Goal: Information Seeking & Learning: Learn about a topic

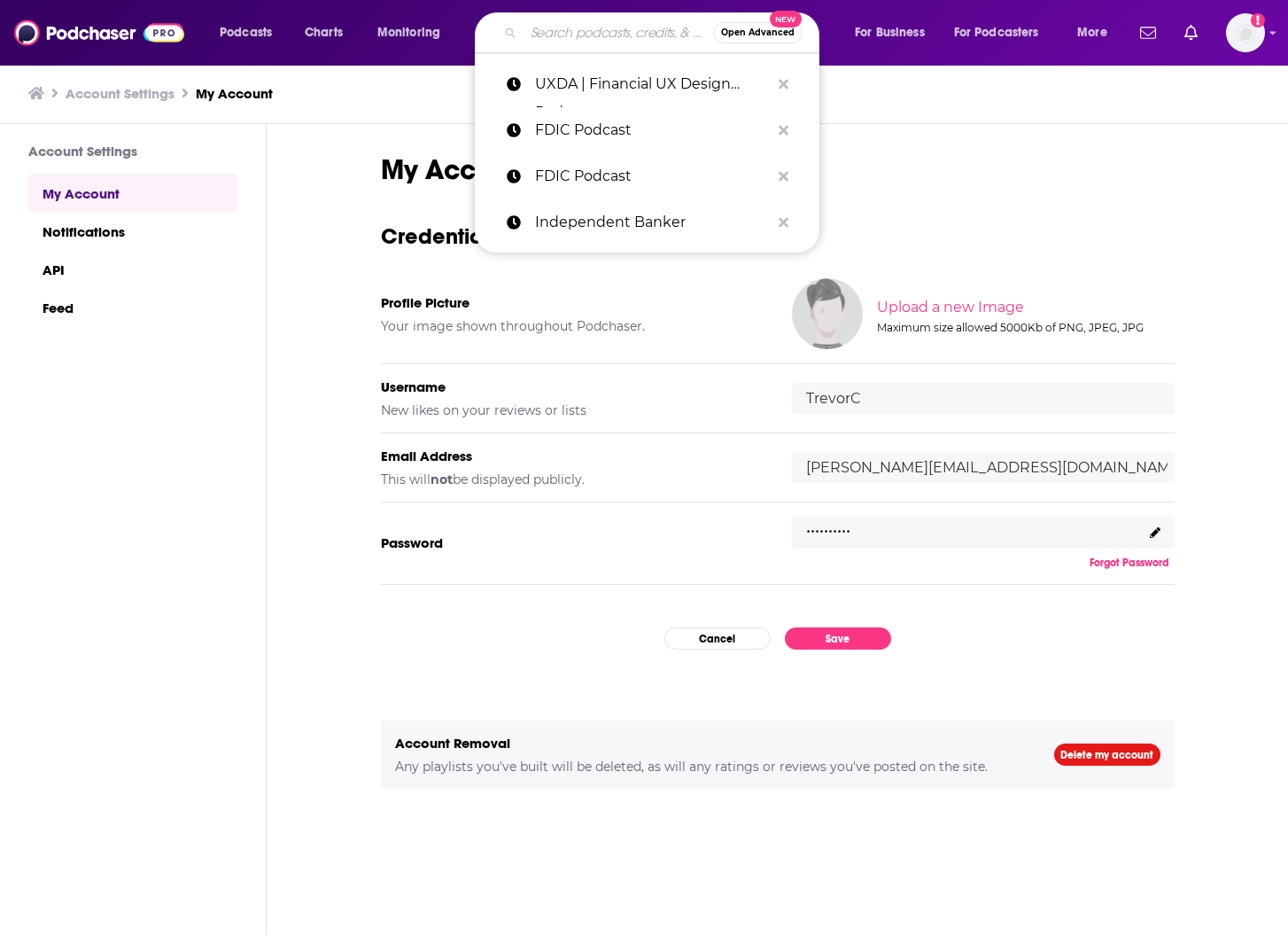
click at [629, 39] on input "Search podcasts, credits, & more..." at bounding box center [619, 33] width 190 height 28
paste input "Revenue Leadership"
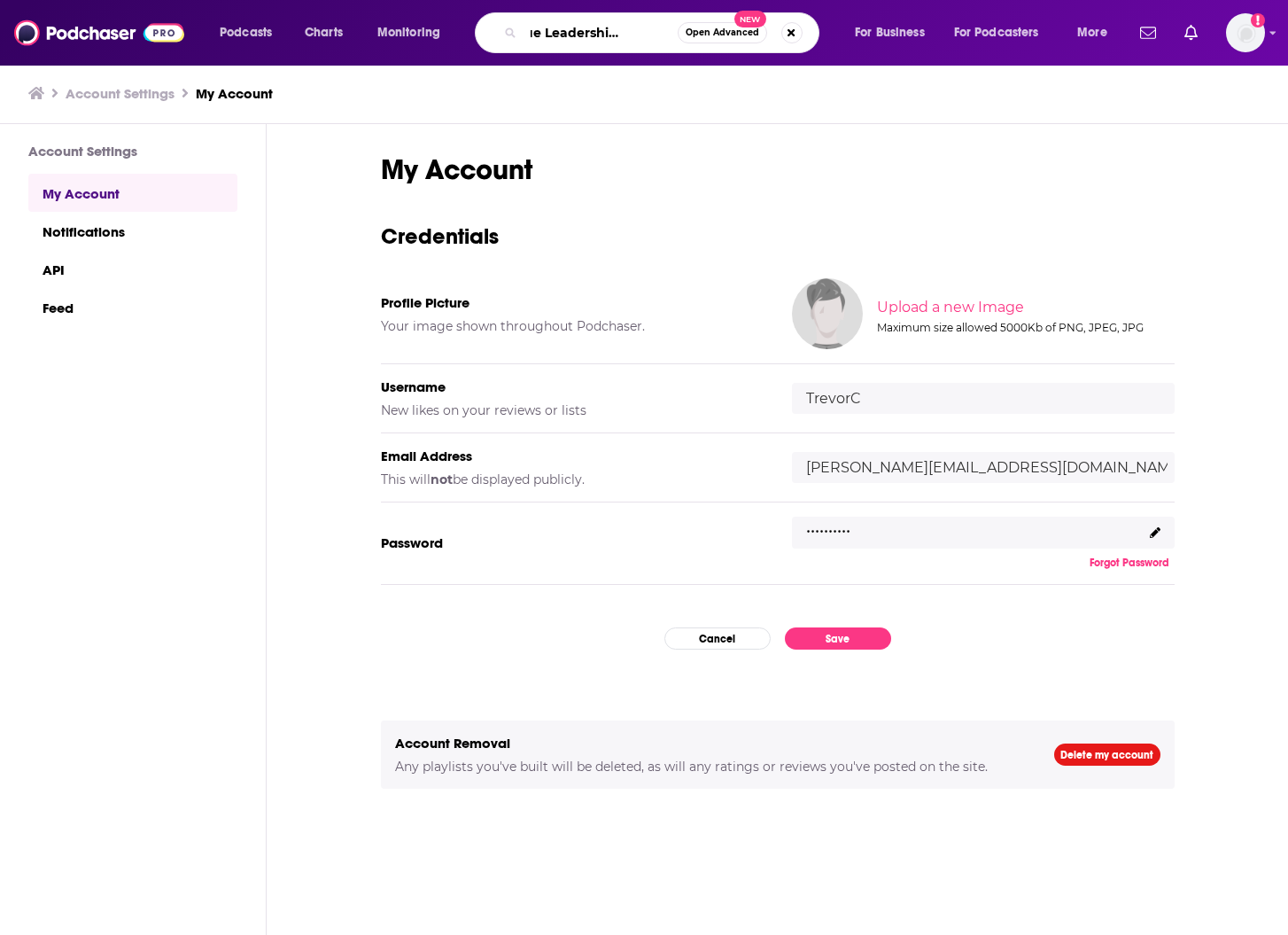
type input "Revenue Leadership Podcast"
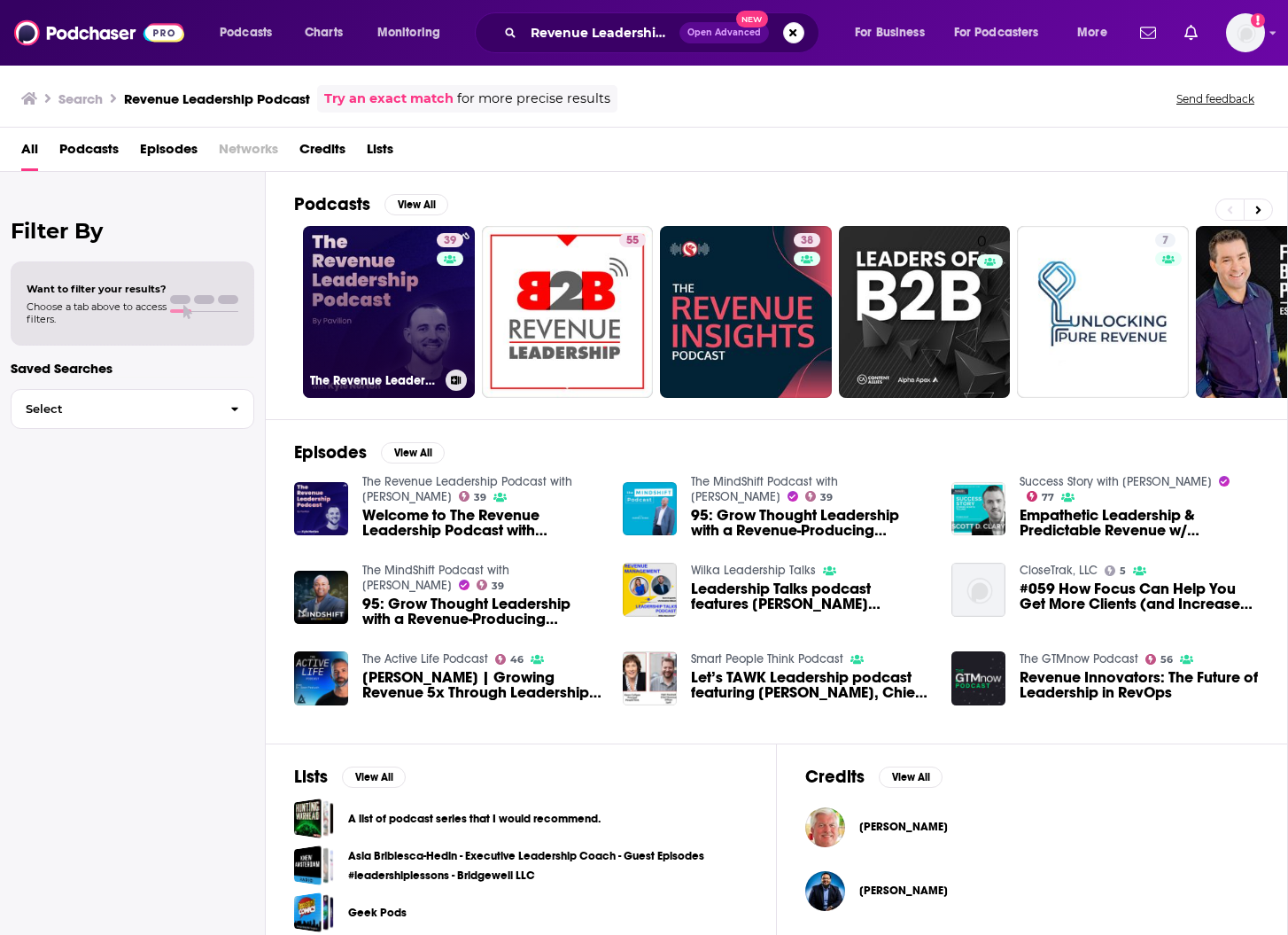
click at [354, 286] on link "39 The Revenue Leadership Podcast with Kyle Norton" at bounding box center [389, 312] width 172 height 172
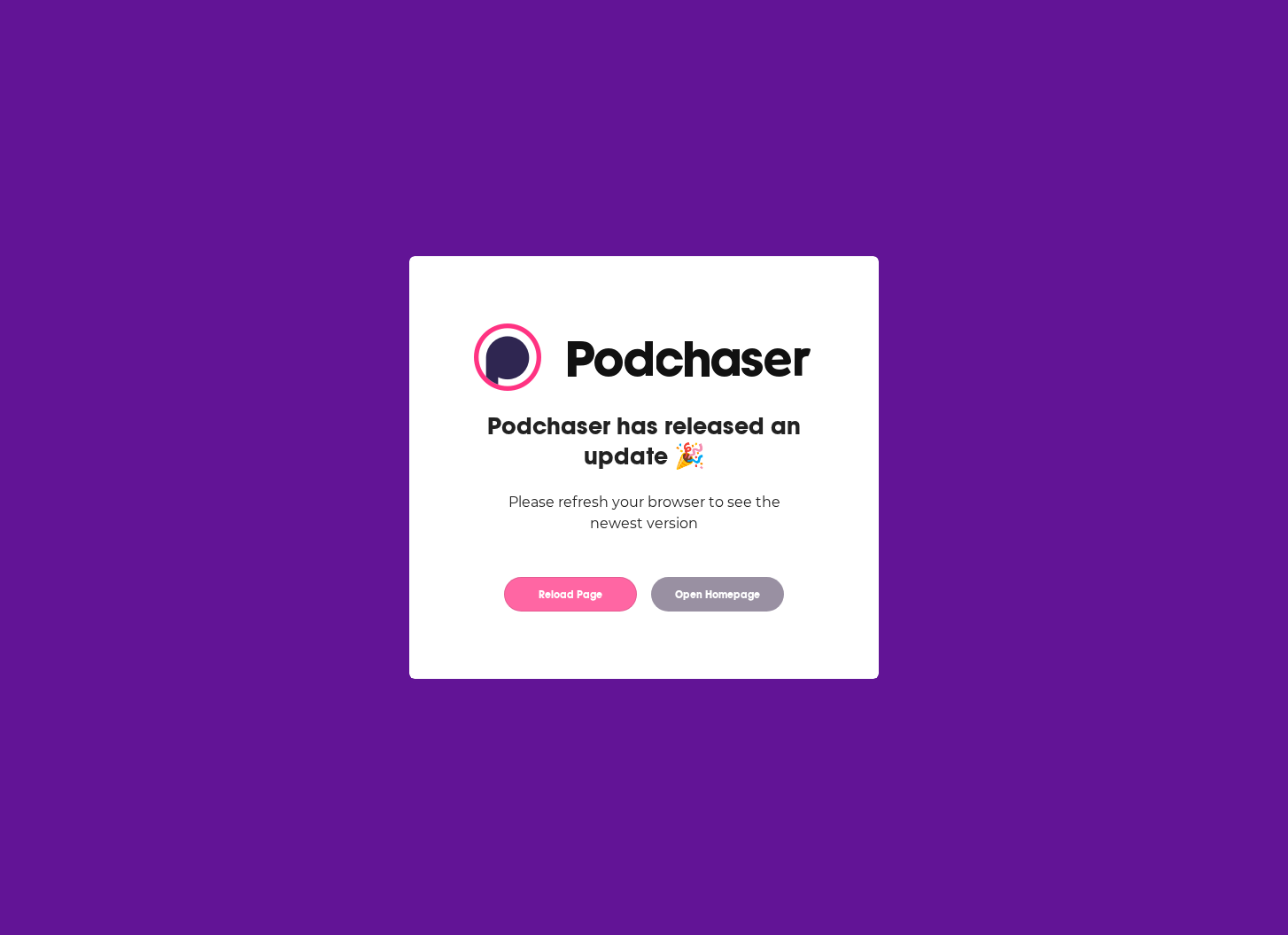
click at [551, 602] on button "Reload Page" at bounding box center [571, 593] width 133 height 35
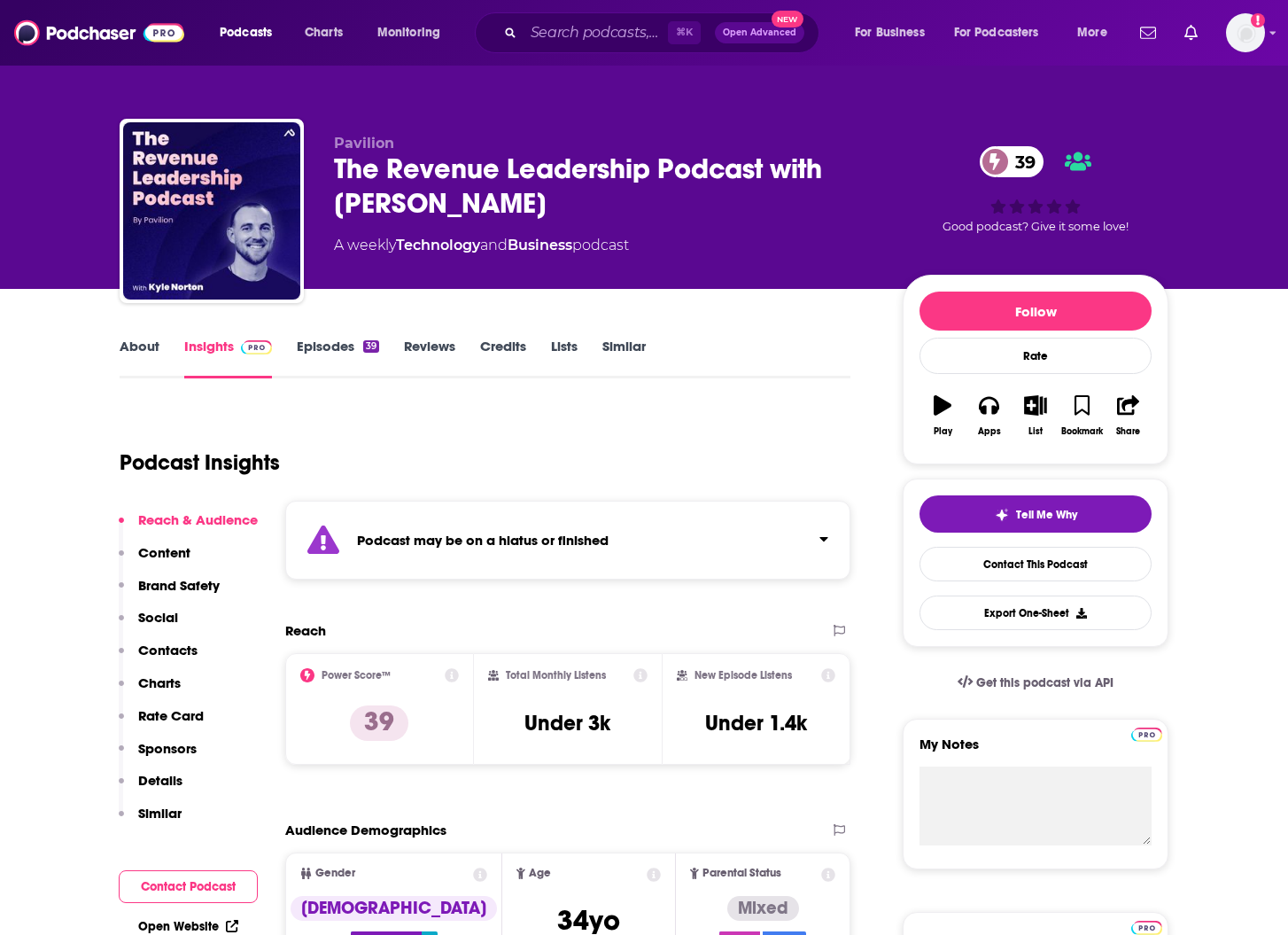
click at [452, 673] on icon at bounding box center [452, 675] width 14 height 14
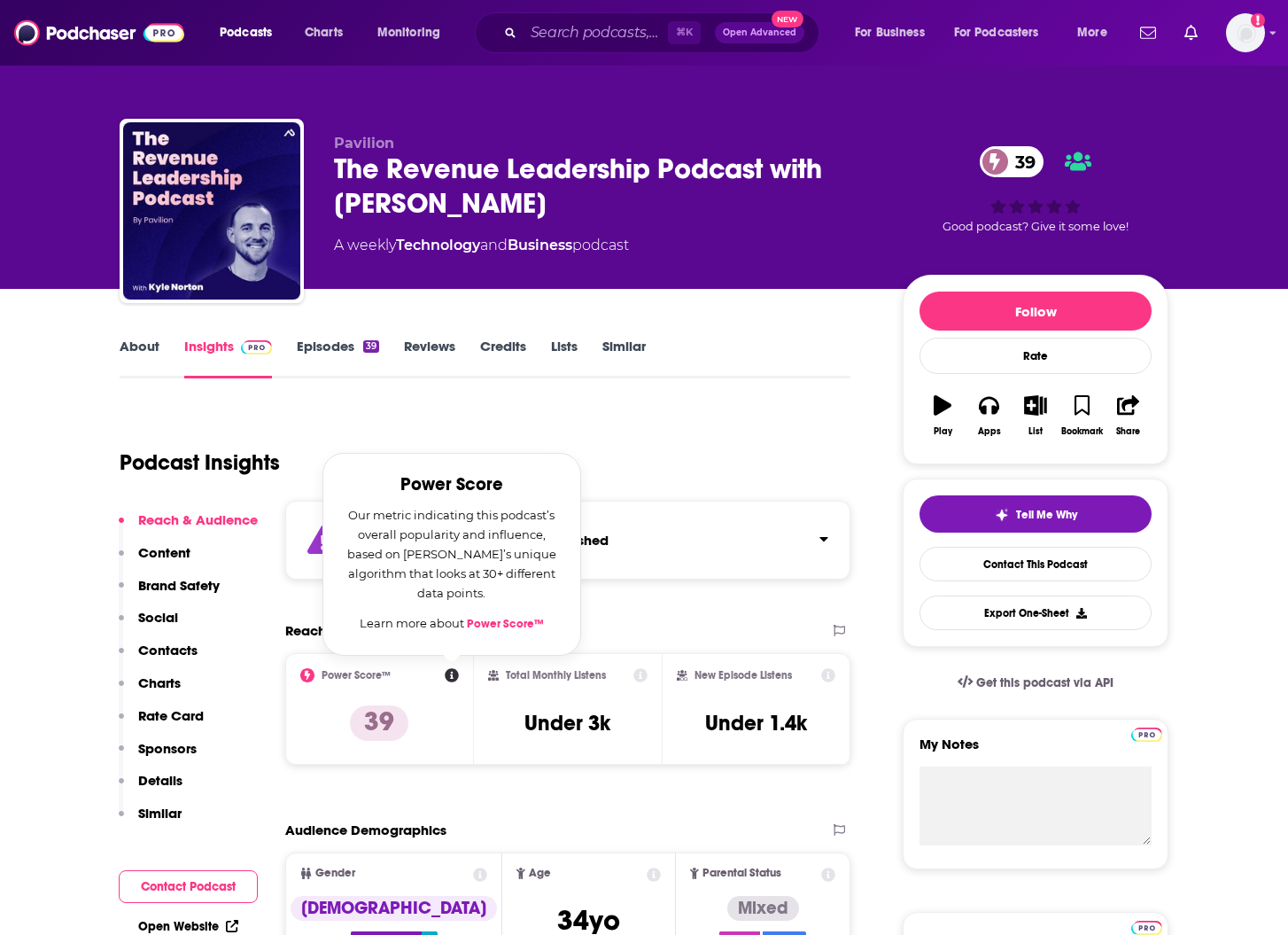
click at [708, 448] on div "Podcast Insights" at bounding box center [478, 452] width 716 height 90
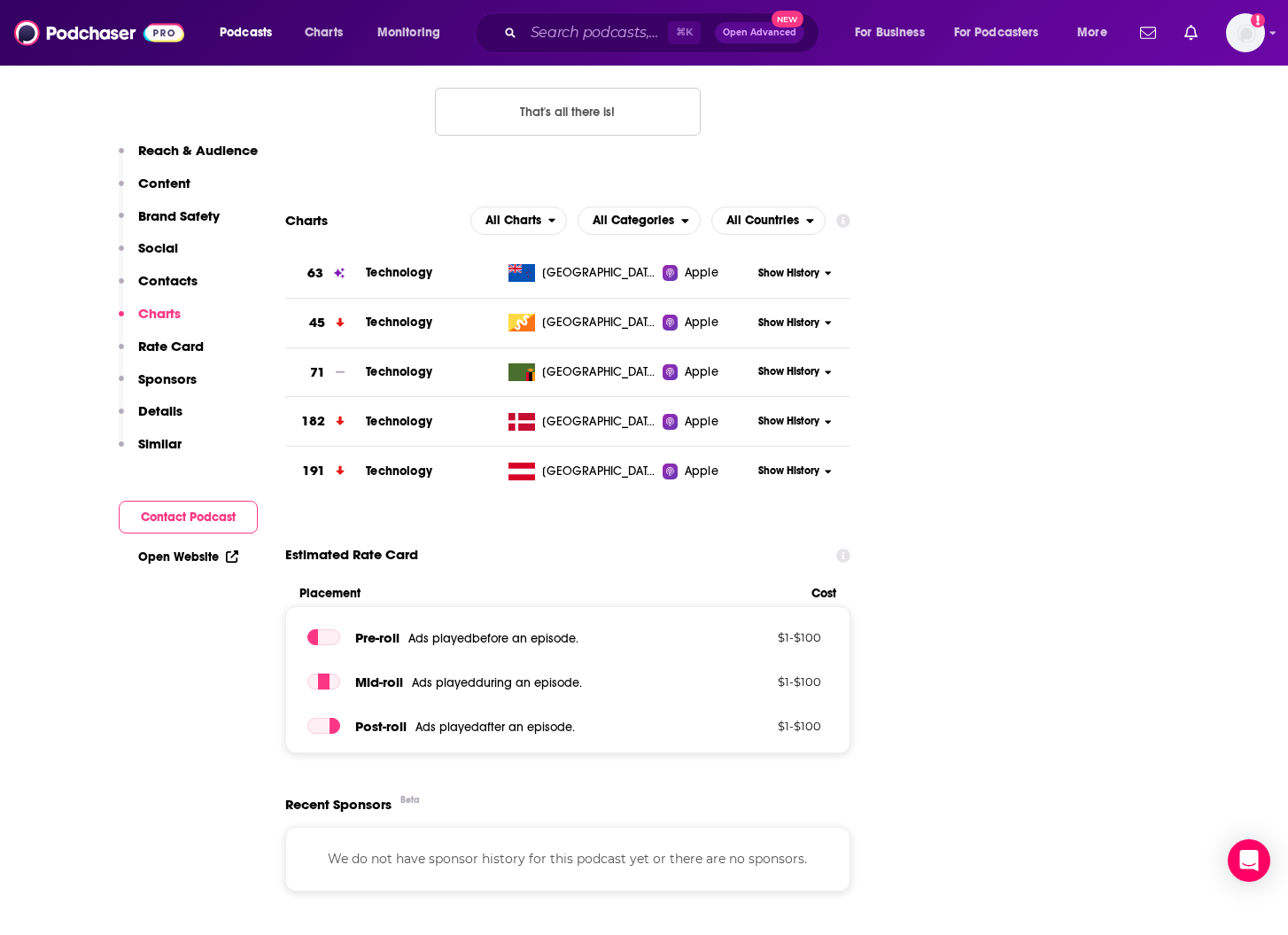
scroll to position [1774, 0]
click at [679, 220] on span "All Categories" at bounding box center [630, 220] width 103 height 30
click at [794, 223] on span "All Countries" at bounding box center [762, 220] width 73 height 12
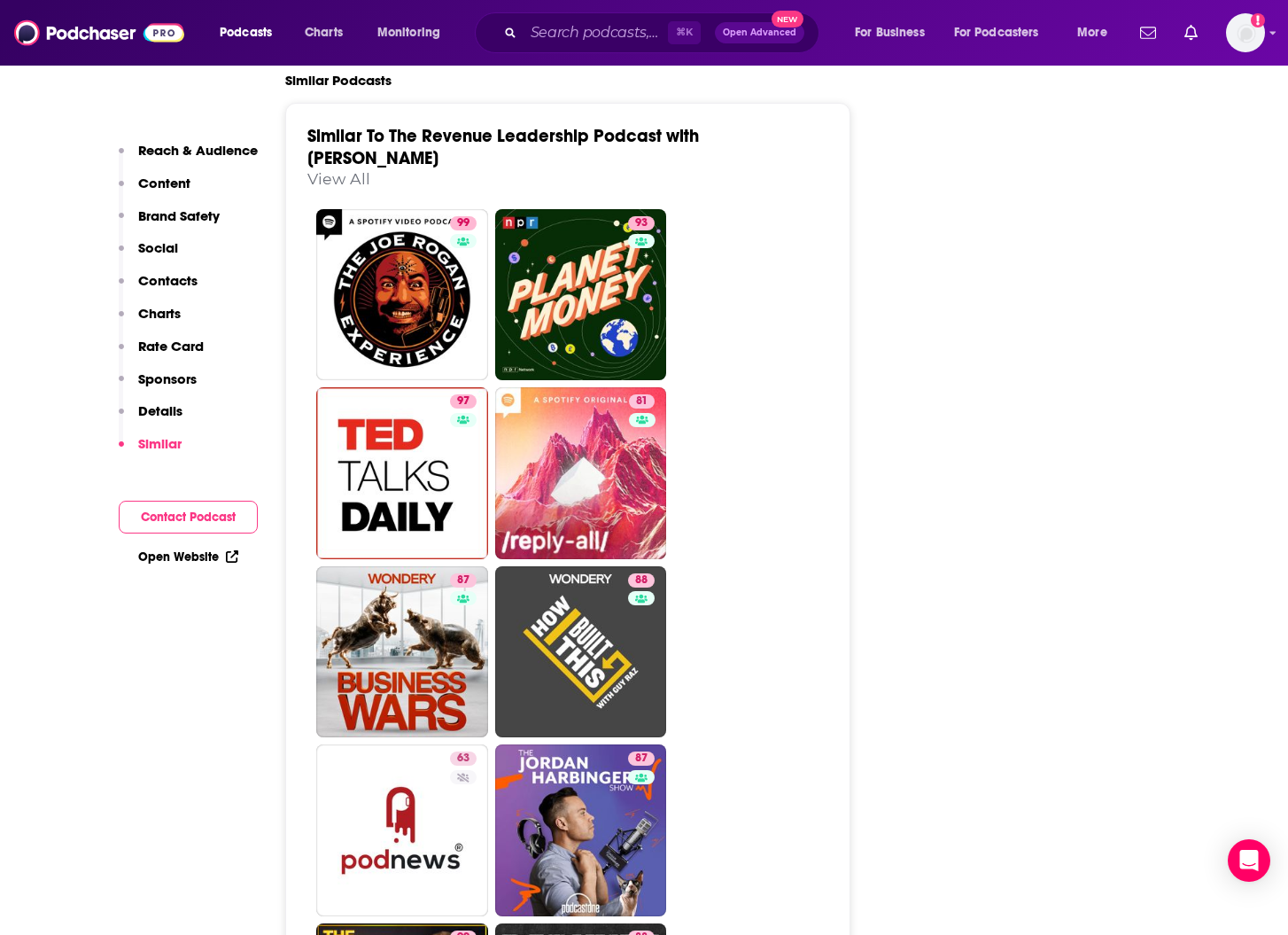
scroll to position [3084, 0]
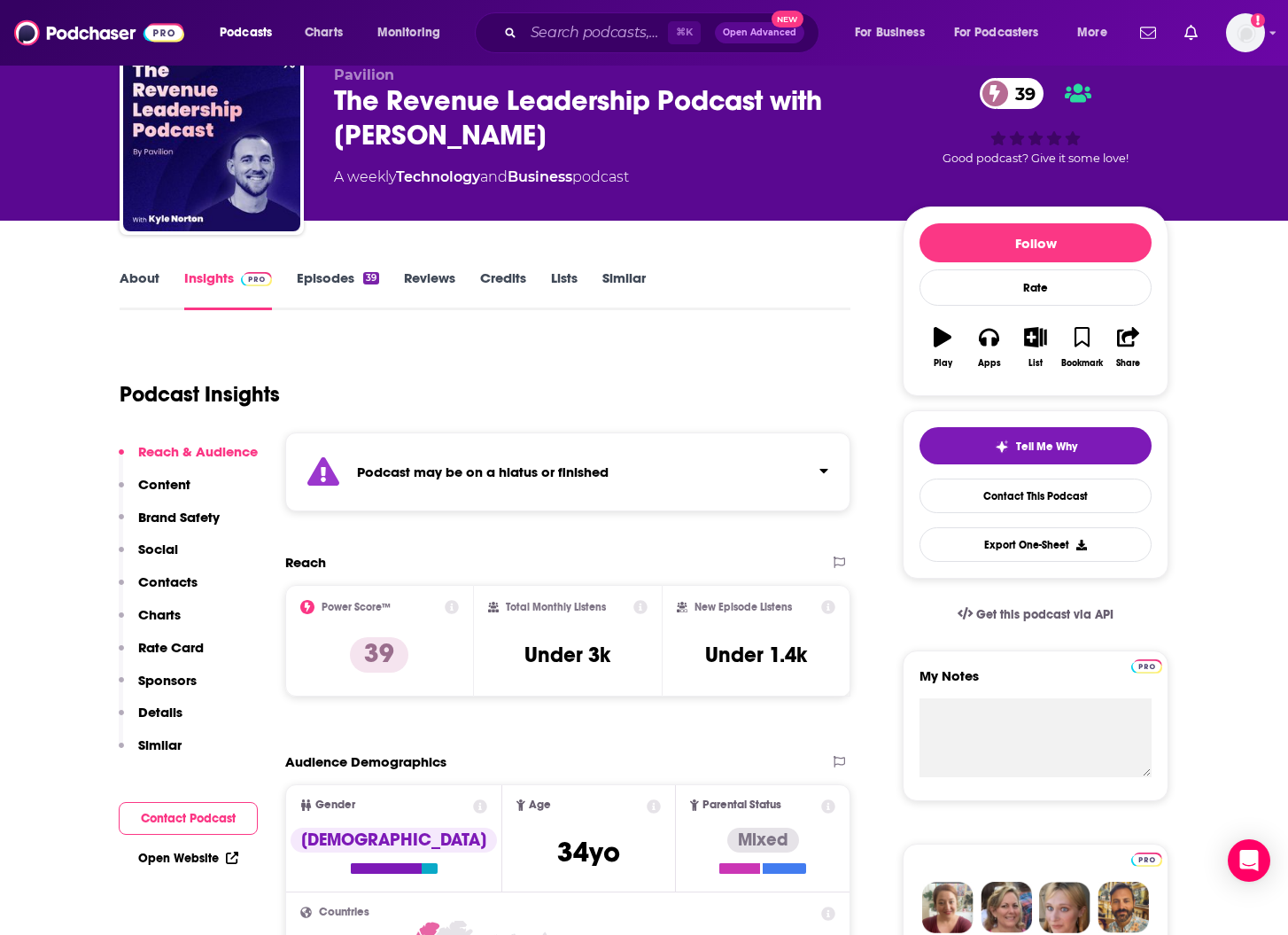
scroll to position [52, 0]
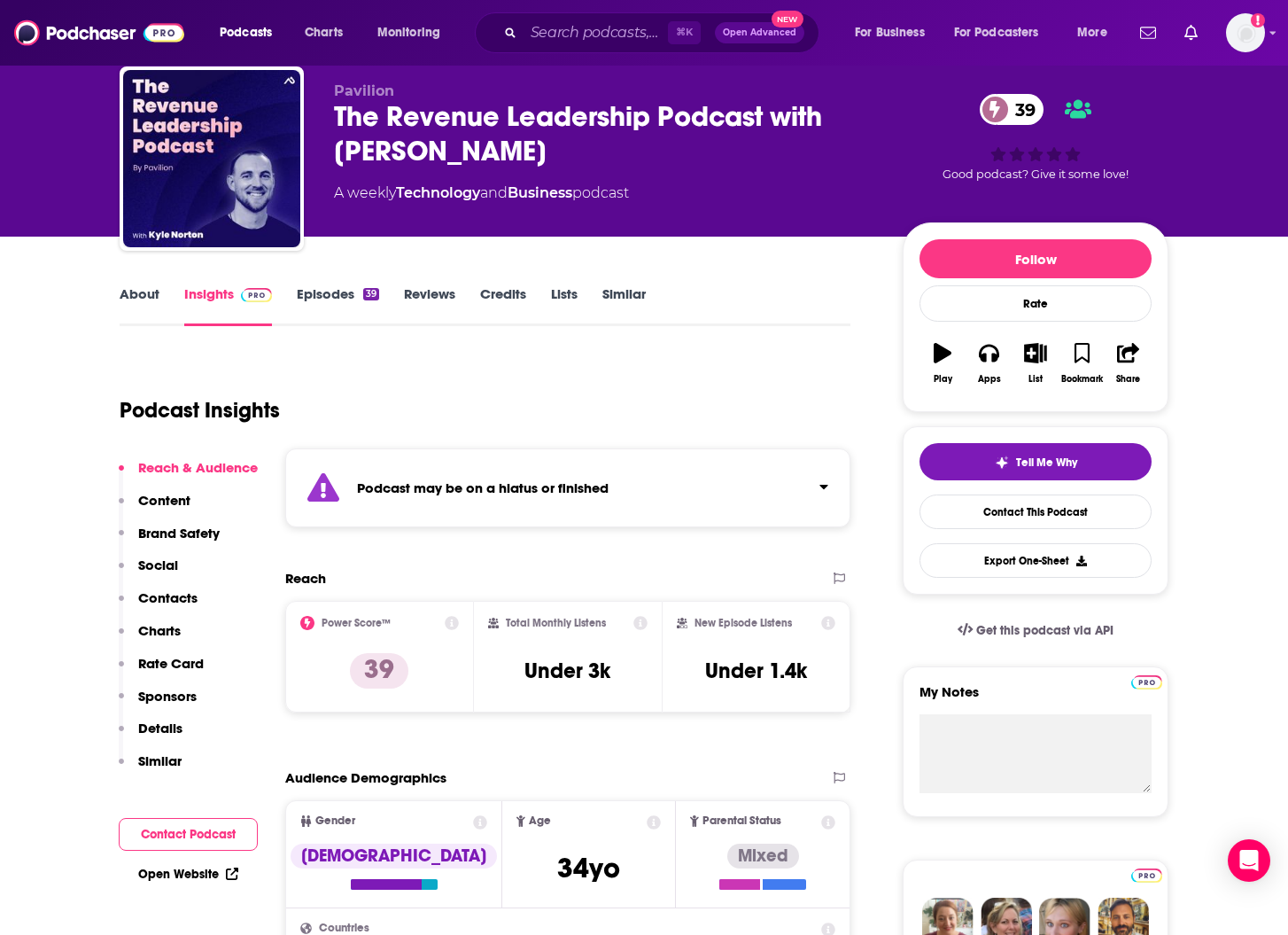
click at [314, 300] on link "Episodes 39" at bounding box center [338, 306] width 82 height 41
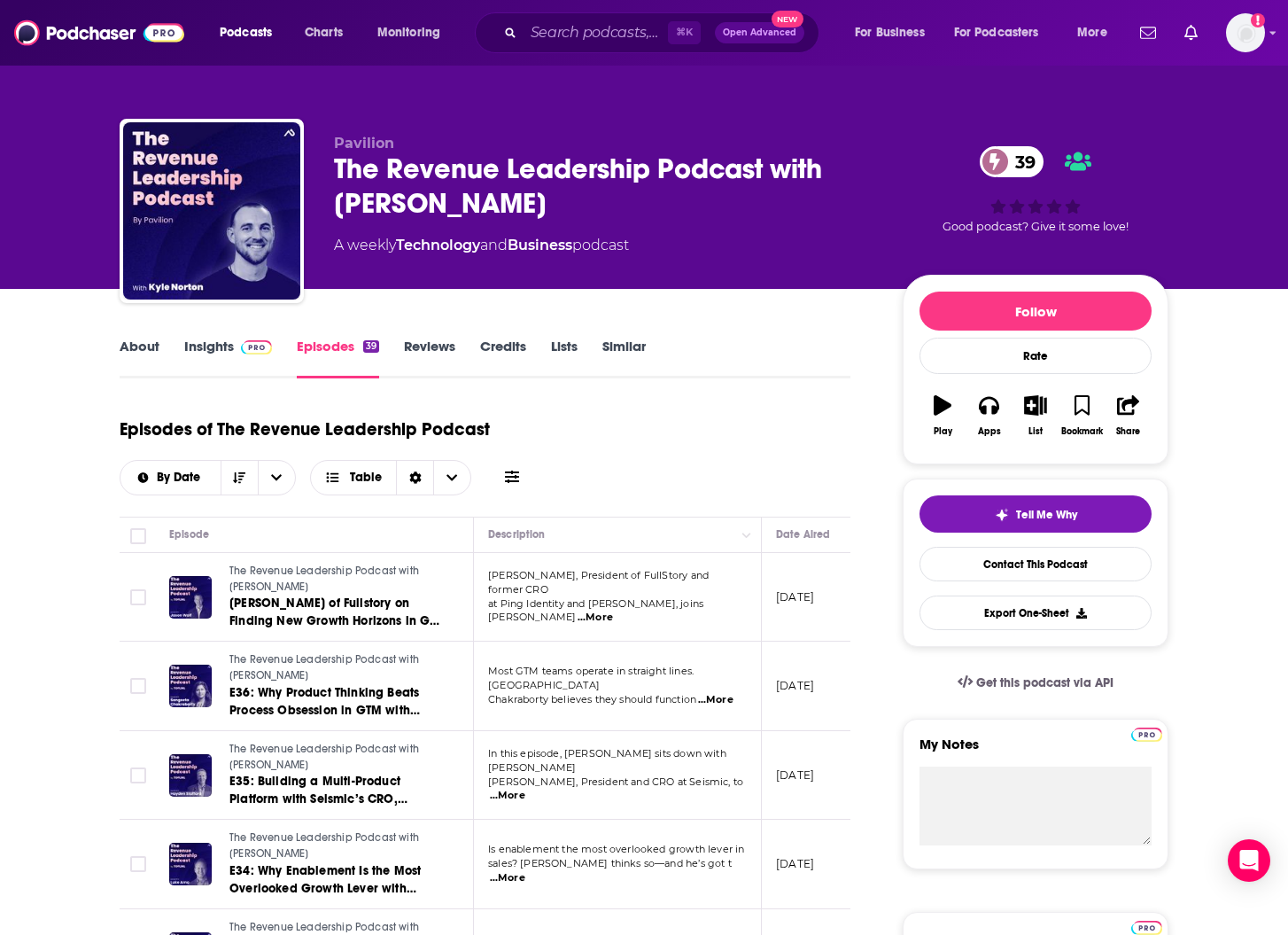
click at [146, 348] on link "About" at bounding box center [140, 358] width 40 height 41
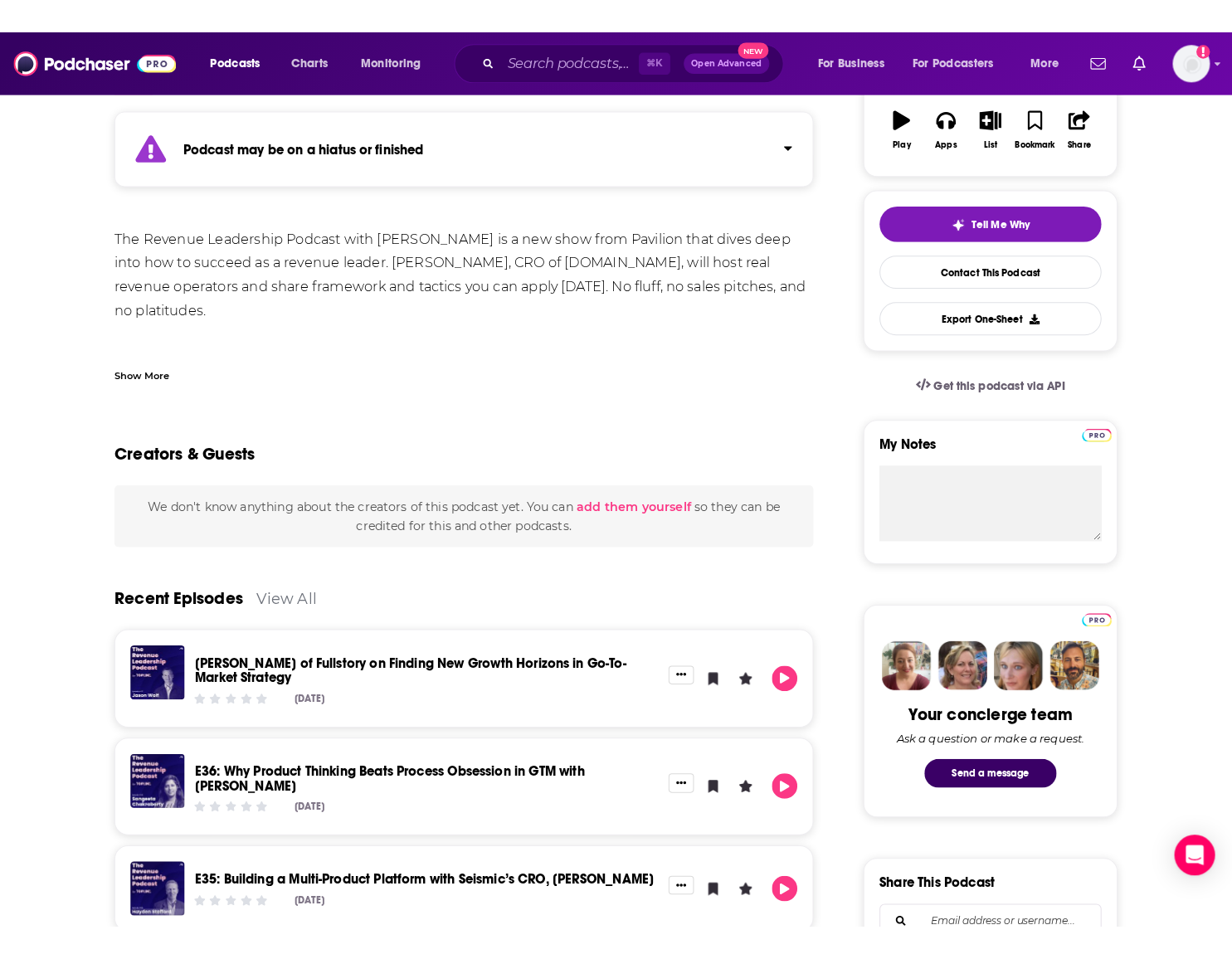
scroll to position [300, 0]
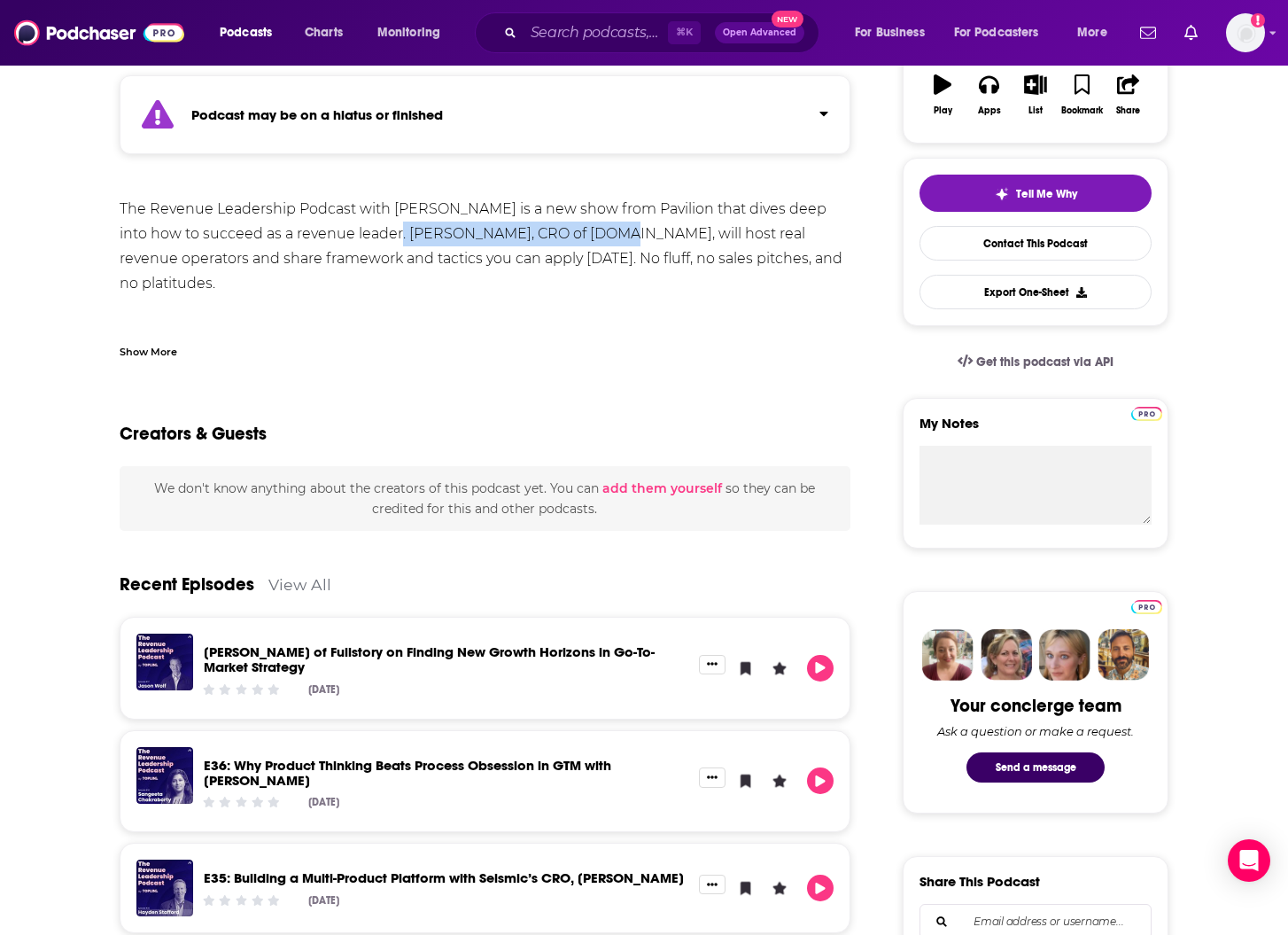
copy div "[PERSON_NAME], CRO of [DOMAIN_NAME]"
drag, startPoint x: 344, startPoint y: 236, endPoint x: 563, endPoint y: 242, distance: 219.1
click at [563, 242] on div "The Revenue Leadership Podcast with [PERSON_NAME] is a new show from Pavilion t…" at bounding box center [486, 284] width 731 height 174
